Goal: Find specific page/section: Find specific page/section

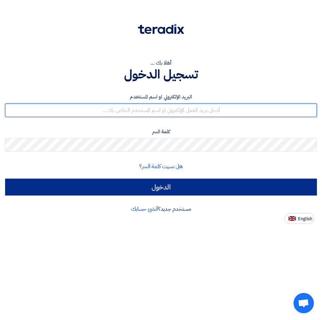
type input "[EMAIL_ADDRESS][DOMAIN_NAME]"
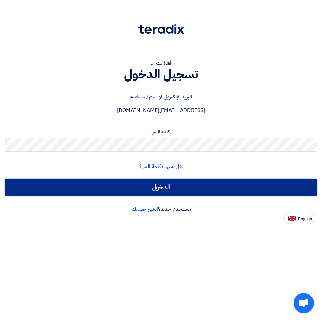
click at [172, 189] on input "الدخول" at bounding box center [161, 187] width 312 height 17
type input "Sign in"
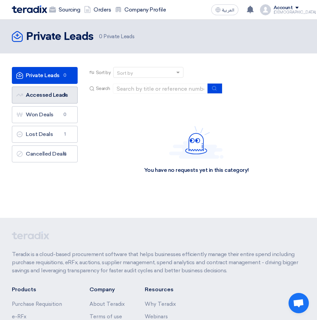
click at [59, 97] on link "Accessed Leads Accessed Leads 4" at bounding box center [45, 95] width 66 height 17
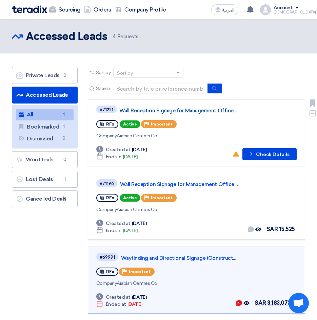
click at [154, 111] on link "Wall Reception Signage for Management Office ..." at bounding box center [203, 111] width 169 height 6
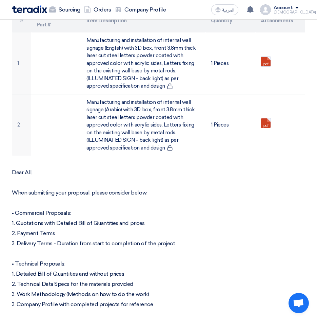
scroll to position [271, 0]
